Goal: Task Accomplishment & Management: Manage account settings

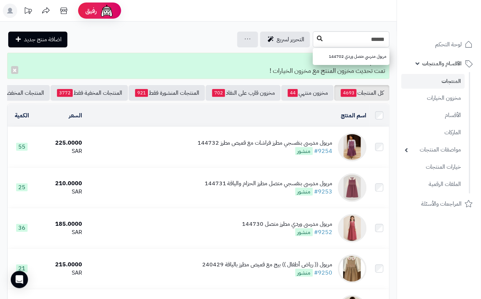
type input "******"
click at [314, 35] on button at bounding box center [319, 39] width 11 height 14
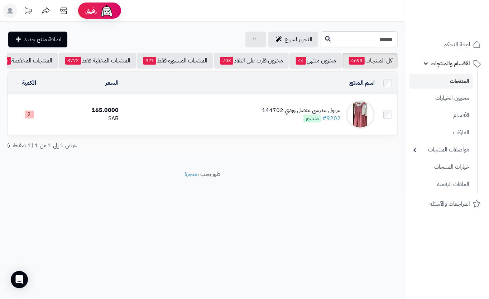
click at [205, 116] on td "مريول مدرسي متصل وردي 144702 #9202 منشور" at bounding box center [249, 114] width 256 height 40
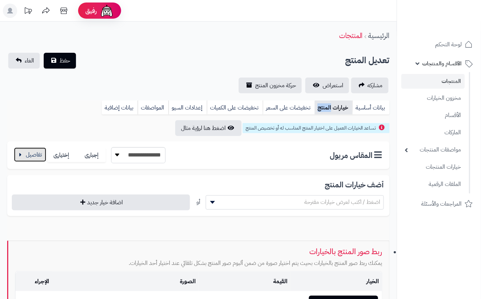
click at [39, 149] on button "button" at bounding box center [30, 154] width 32 height 14
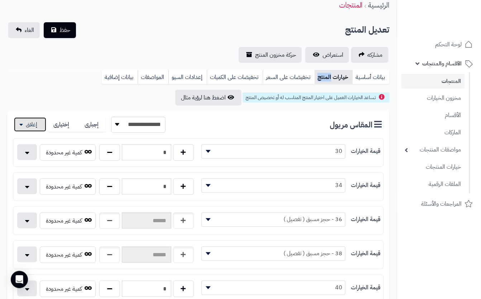
scroll to position [95, 0]
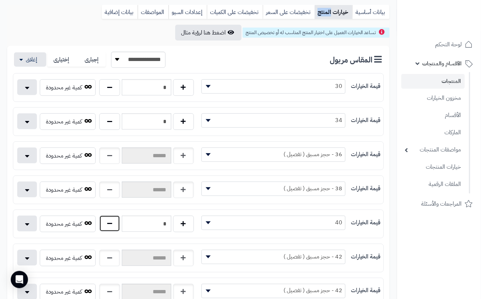
click at [115, 231] on button "button" at bounding box center [109, 223] width 21 height 16
type input "*"
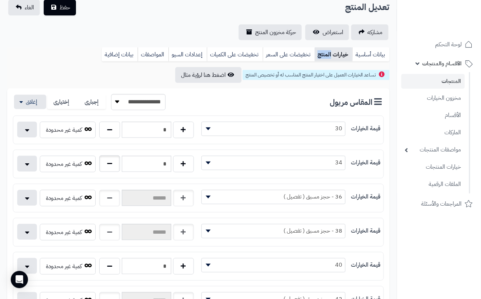
scroll to position [0, 0]
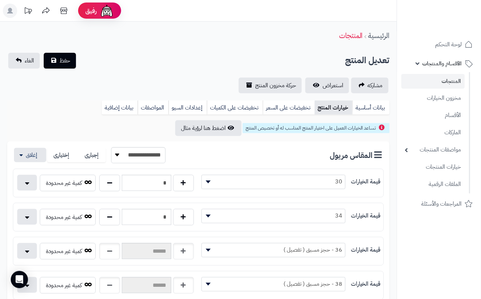
click at [70, 65] on button "حفظ" at bounding box center [60, 60] width 32 height 16
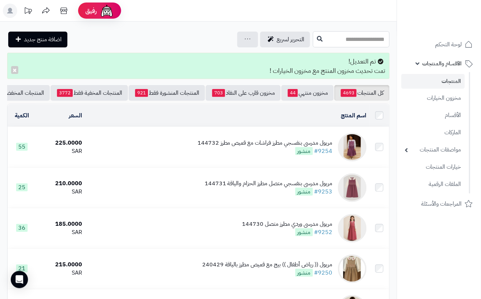
click at [313, 40] on input "text" at bounding box center [351, 39] width 77 height 16
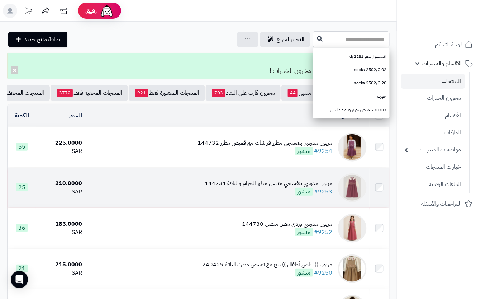
drag, startPoint x: 308, startPoint y: 38, endPoint x: 257, endPoint y: 194, distance: 163.7
click at [313, 38] on input "text" at bounding box center [351, 39] width 77 height 16
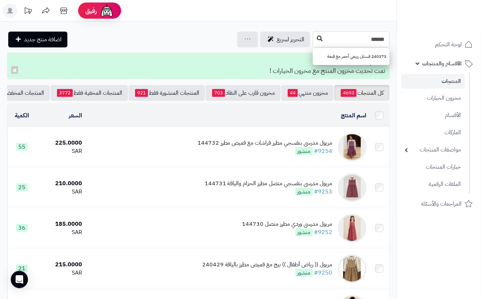
type input "******"
click at [317, 38] on icon at bounding box center [320, 38] width 6 height 6
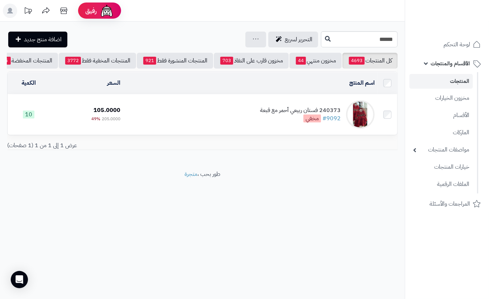
click at [207, 134] on td "240373 فستان ربيعي أحمر مع قبعة #9092 مخفي" at bounding box center [250, 114] width 254 height 40
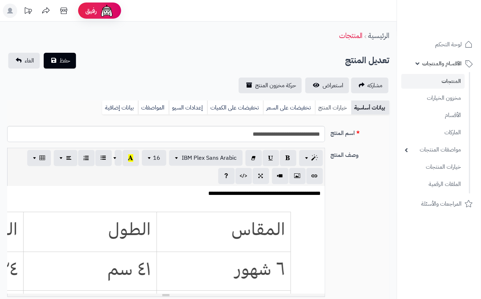
click at [326, 105] on link "خيارات المنتج" at bounding box center [333, 107] width 36 height 14
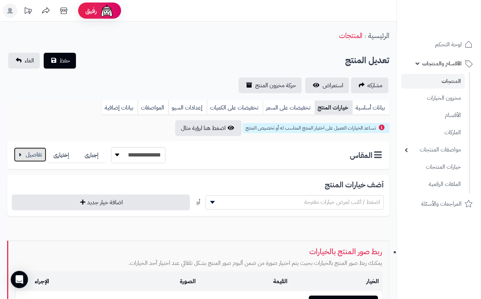
click at [38, 157] on button "button" at bounding box center [30, 154] width 32 height 14
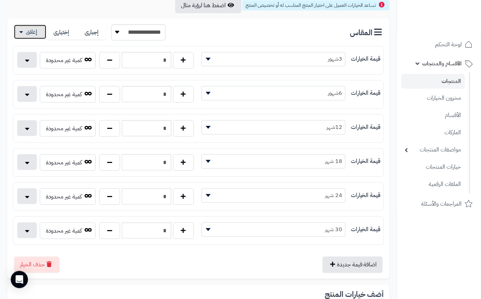
scroll to position [125, 0]
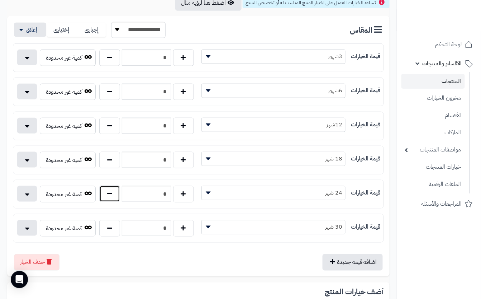
click at [105, 199] on button "button" at bounding box center [109, 193] width 21 height 16
type input "*"
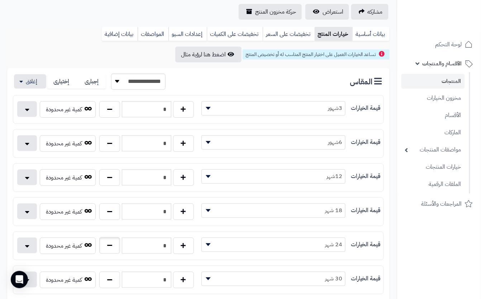
scroll to position [0, 0]
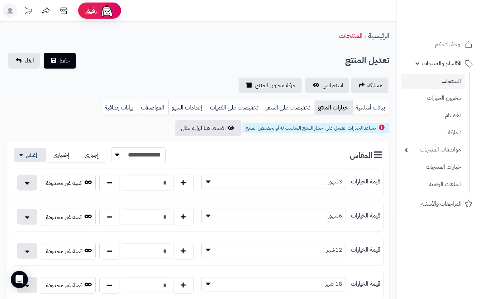
click at [162, 53] on div "تعديل المنتج حفظ الغاء" at bounding box center [198, 61] width 382 height 16
click at [59, 63] on button "حفظ" at bounding box center [60, 60] width 32 height 16
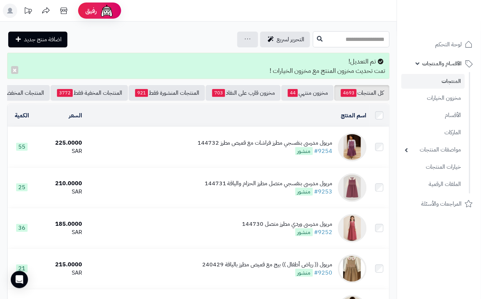
click at [313, 33] on input "text" at bounding box center [351, 39] width 77 height 16
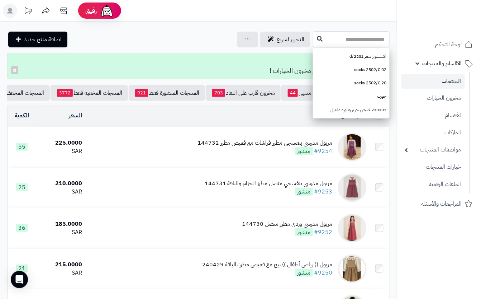
click at [359, 34] on input "text" at bounding box center [351, 39] width 77 height 16
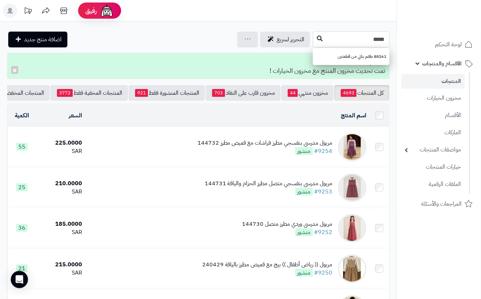
type input "*****"
click at [314, 45] on button at bounding box center [319, 39] width 11 height 14
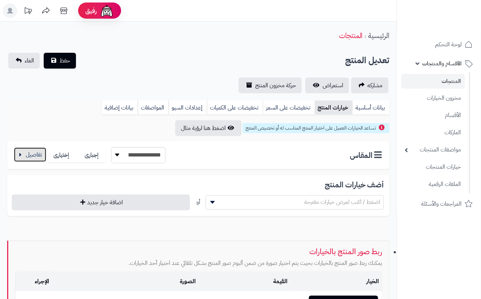
click at [35, 157] on button "button" at bounding box center [30, 154] width 32 height 14
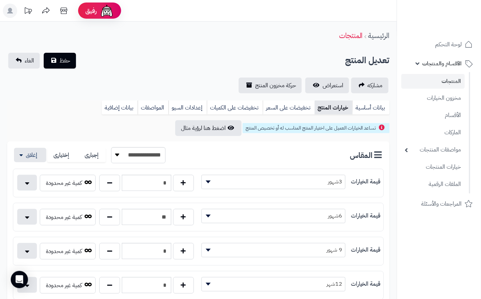
click at [189, 57] on div "تعديل المنتج حفظ الغاء" at bounding box center [198, 61] width 382 height 16
click at [56, 53] on button "حفظ" at bounding box center [60, 60] width 32 height 16
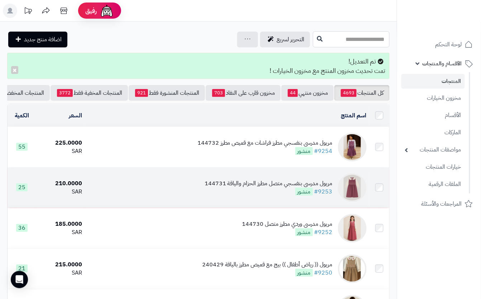
drag, startPoint x: 315, startPoint y: 39, endPoint x: 290, endPoint y: 181, distance: 144.6
click at [315, 40] on input "text" at bounding box center [351, 39] width 77 height 16
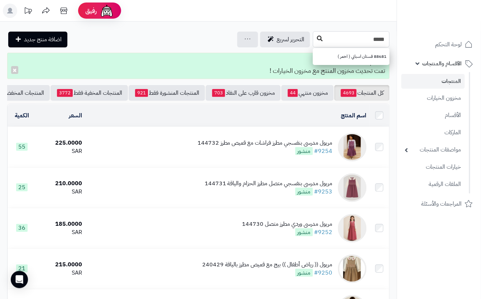
type input "*****"
click at [317, 40] on icon at bounding box center [320, 38] width 6 height 6
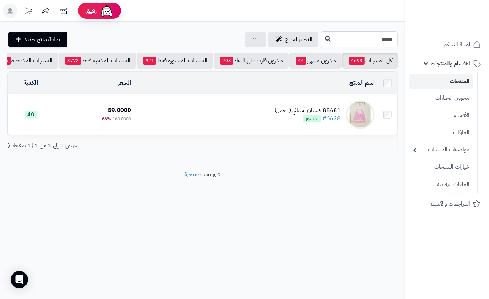
click at [330, 36] on input "*****" at bounding box center [359, 39] width 77 height 16
click at [338, 40] on input "*****" at bounding box center [359, 39] width 77 height 16
type input "*****"
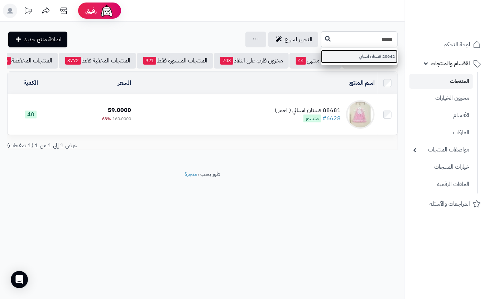
click at [321, 58] on link "20642 فستان اسباني" at bounding box center [359, 56] width 77 height 13
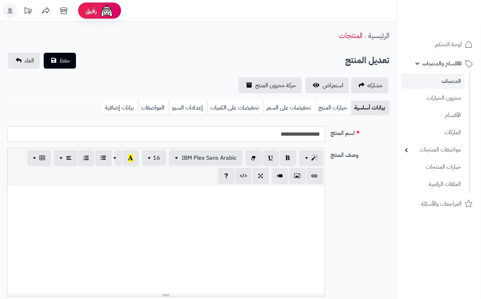
scroll to position [0, 8]
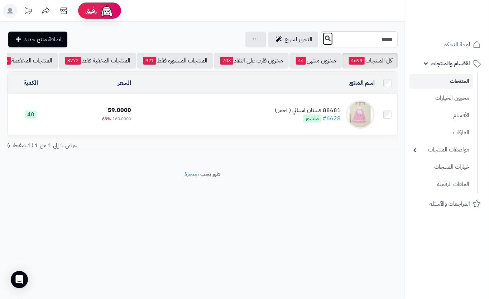
click at [323, 43] on button at bounding box center [328, 39] width 11 height 14
click at [237, 128] on td "88681 فستان اسباني ( احمر ) #6628 منشور" at bounding box center [256, 114] width 244 height 40
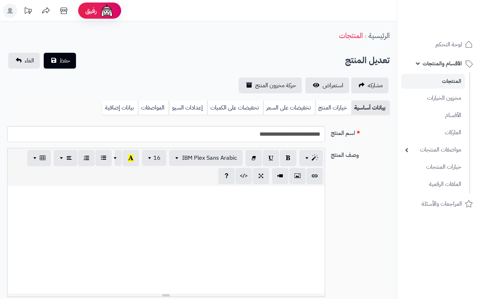
click at [330, 104] on link "خيارات المنتج" at bounding box center [333, 107] width 36 height 14
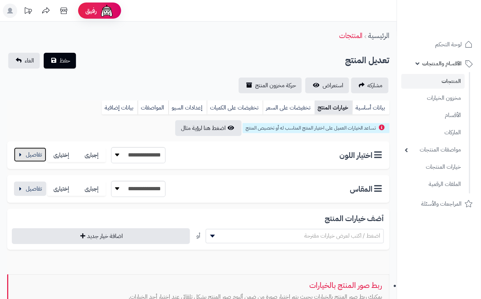
click at [36, 159] on button "button" at bounding box center [30, 154] width 32 height 14
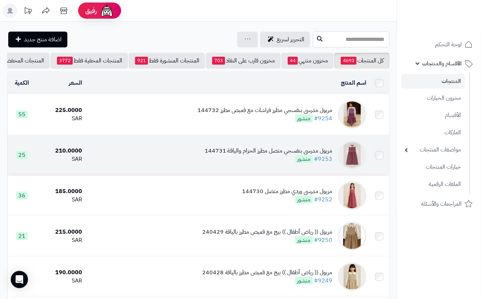
drag, startPoint x: 320, startPoint y: 39, endPoint x: 276, endPoint y: 182, distance: 150.1
click at [320, 43] on input "text" at bounding box center [351, 39] width 77 height 16
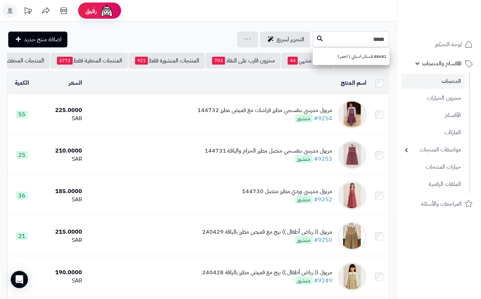
type input "*****"
click at [317, 37] on icon at bounding box center [320, 38] width 6 height 6
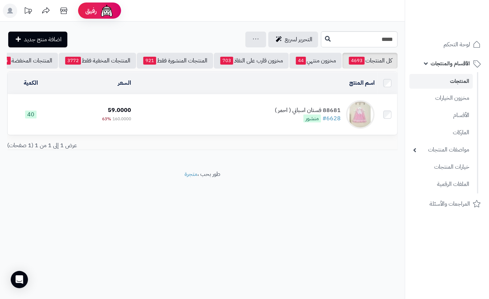
click at [170, 118] on td "88681 فستان اسباني ( احمر ) #6628 منشور" at bounding box center [256, 114] width 244 height 40
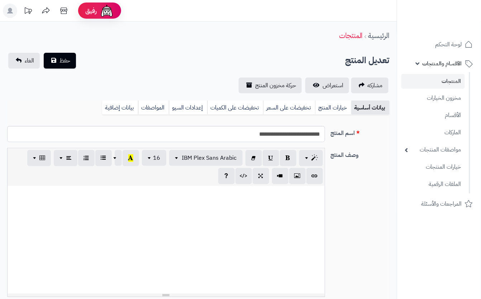
scroll to position [104, 0]
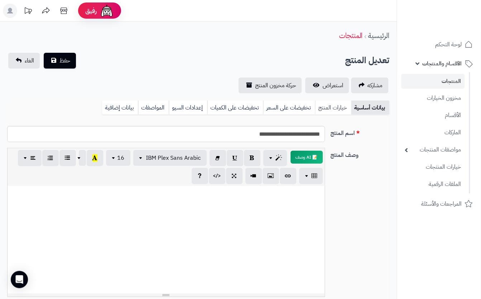
click at [335, 107] on link "خيارات المنتج" at bounding box center [333, 107] width 36 height 14
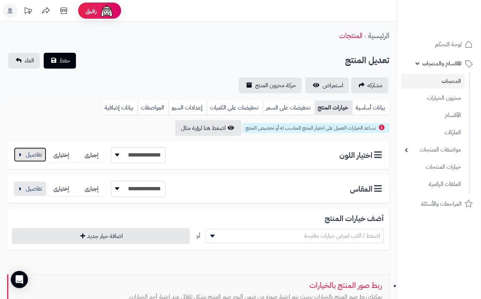
click at [24, 154] on button "button" at bounding box center [30, 154] width 32 height 14
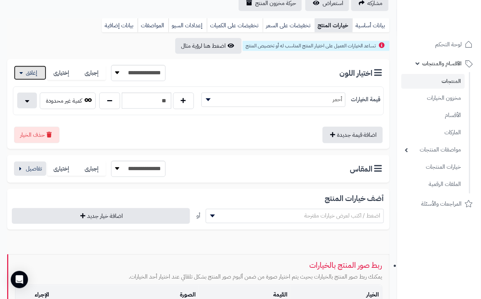
scroll to position [95, 0]
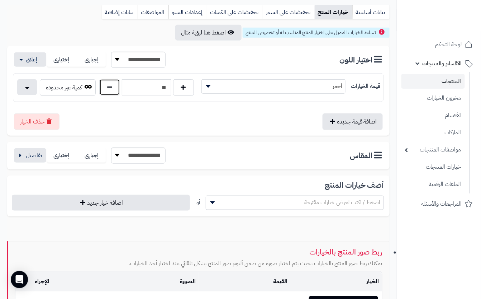
click at [116, 92] on button "button" at bounding box center [109, 87] width 21 height 16
type input "**"
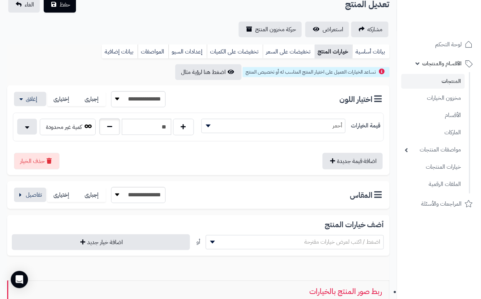
scroll to position [0, 0]
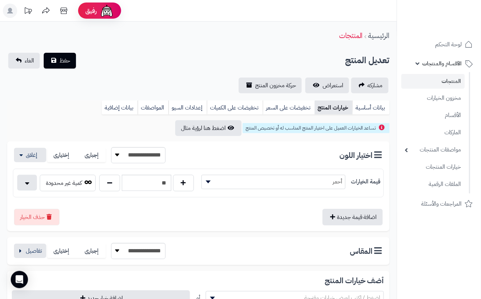
click at [128, 77] on div "مشاركه استعراض حركة مخزون المنتج" at bounding box center [198, 85] width 382 height 16
click at [65, 61] on span "حفظ" at bounding box center [64, 60] width 11 height 9
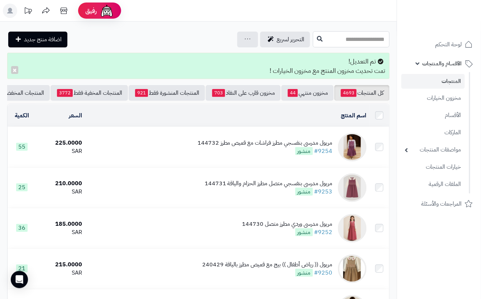
click at [336, 44] on input "text" at bounding box center [351, 39] width 77 height 16
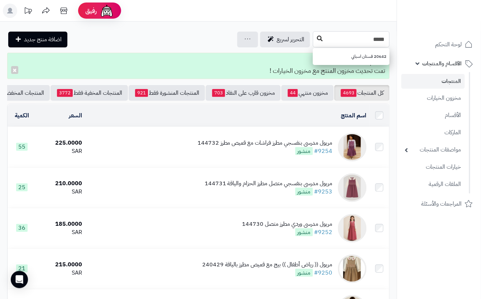
type input "*****"
click at [317, 37] on icon at bounding box center [320, 38] width 6 height 6
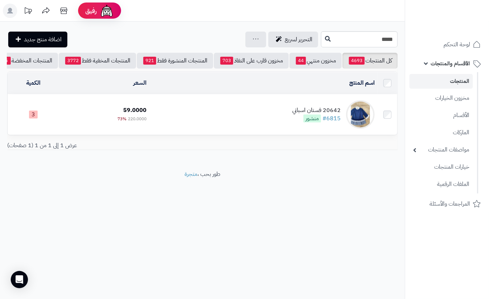
click at [221, 134] on td "20642 فستان اسباني #6815 منشور" at bounding box center [263, 114] width 228 height 40
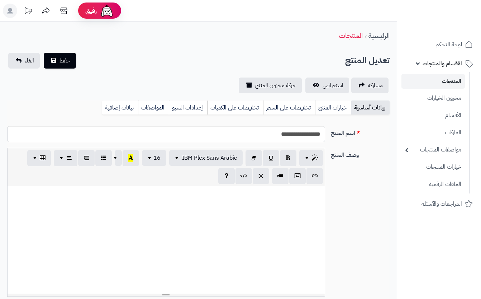
click at [339, 110] on link "خيارات المنتج" at bounding box center [333, 107] width 36 height 14
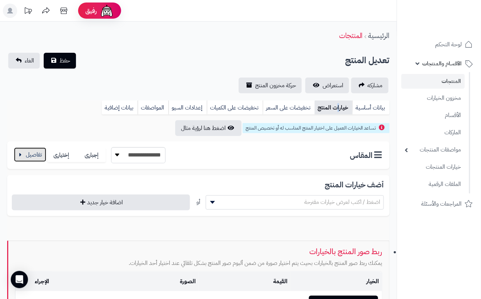
click at [35, 151] on button "button" at bounding box center [30, 154] width 32 height 14
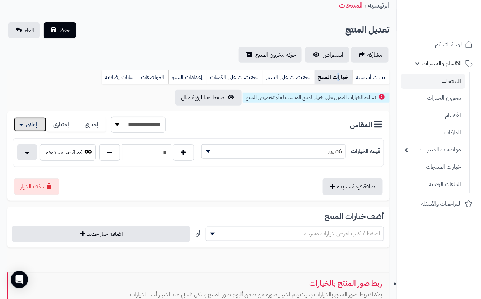
scroll to position [48, 0]
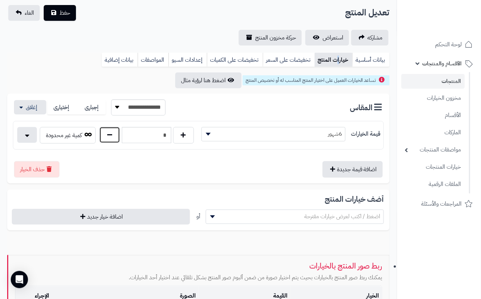
click at [114, 139] on button "button" at bounding box center [109, 135] width 21 height 16
type input "*"
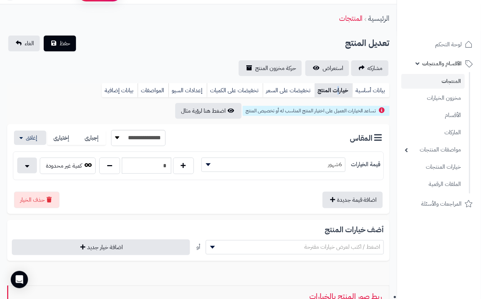
scroll to position [0, 0]
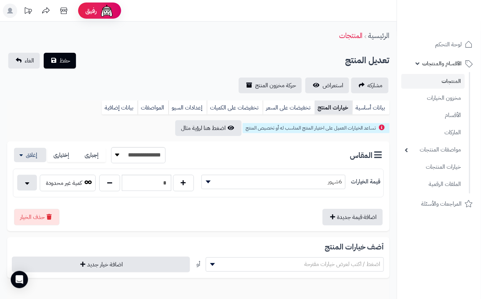
click at [125, 56] on div "تعديل المنتج حفظ الغاء" at bounding box center [198, 61] width 382 height 16
click at [64, 60] on span "حفظ" at bounding box center [64, 60] width 11 height 9
